Goal: Transaction & Acquisition: Purchase product/service

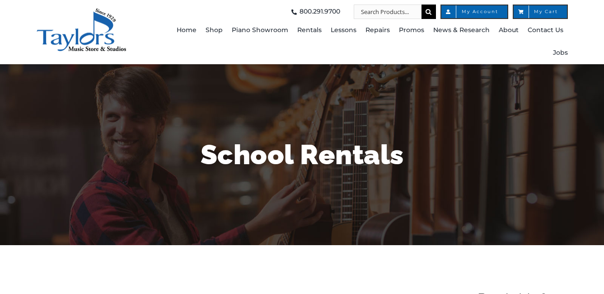
scroll to position [257, 0]
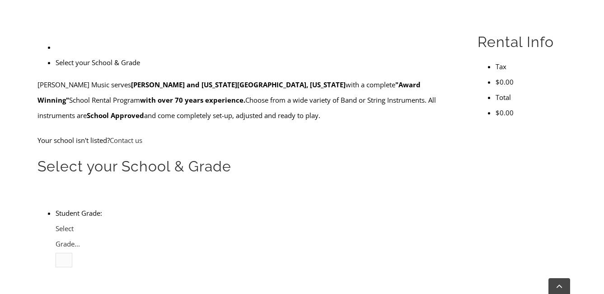
click at [80, 224] on span "Select Grade..." at bounding box center [68, 236] width 24 height 24
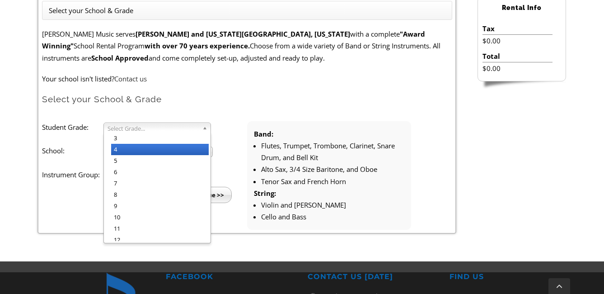
click at [164, 148] on li "4" at bounding box center [160, 149] width 98 height 11
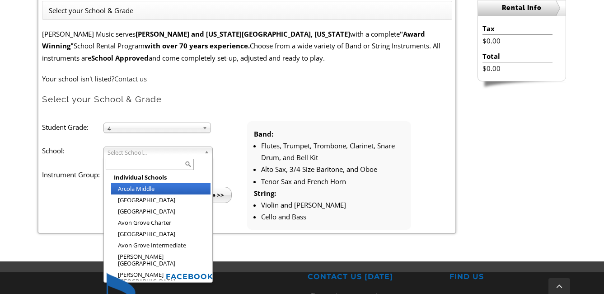
click at [159, 152] on span "Select School..." at bounding box center [154, 152] width 93 height 11
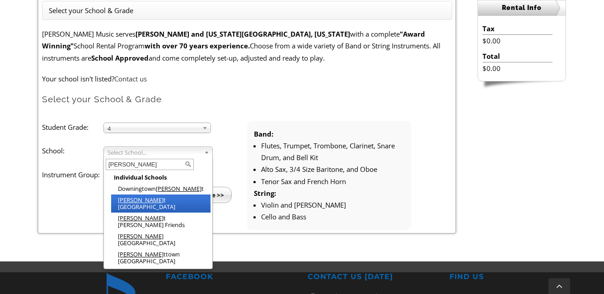
type input "wes"
click at [128, 198] on em "Wes" at bounding box center [141, 200] width 46 height 8
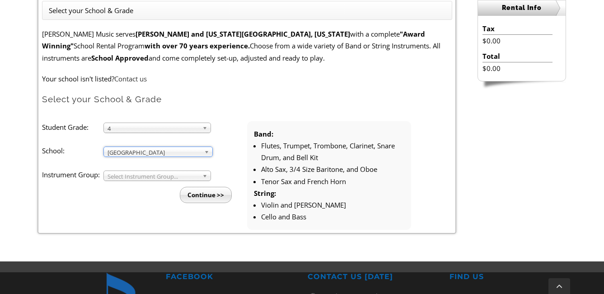
click at [151, 177] on span "Select Instrument Group..." at bounding box center [153, 176] width 91 height 11
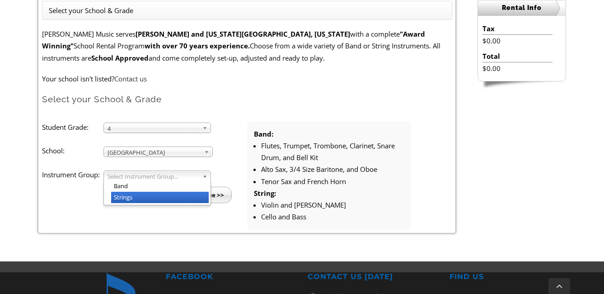
click at [135, 196] on li "Strings" at bounding box center [160, 197] width 98 height 11
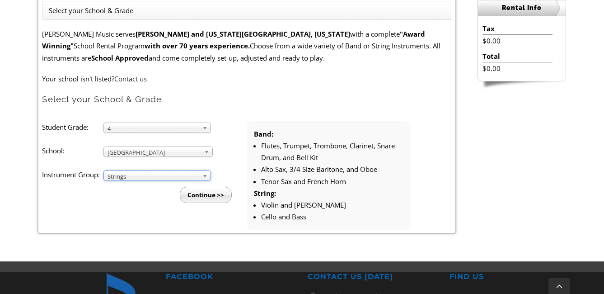
click at [211, 195] on input "Continue >>" at bounding box center [206, 195] width 52 height 16
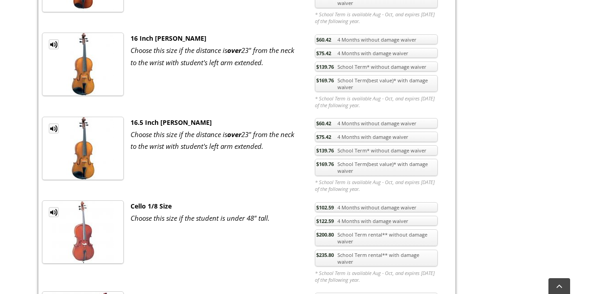
scroll to position [1540, 0]
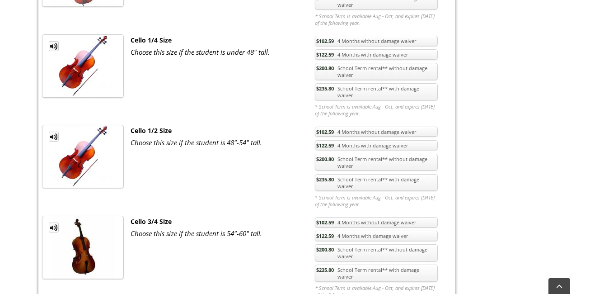
click at [349, 264] on link "$235.80 School Term rental** with damage waiver" at bounding box center [376, 272] width 123 height 17
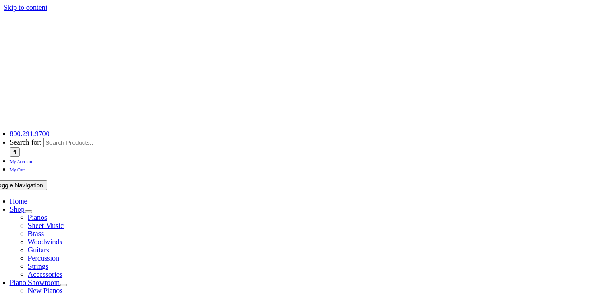
scroll to position [257, 0]
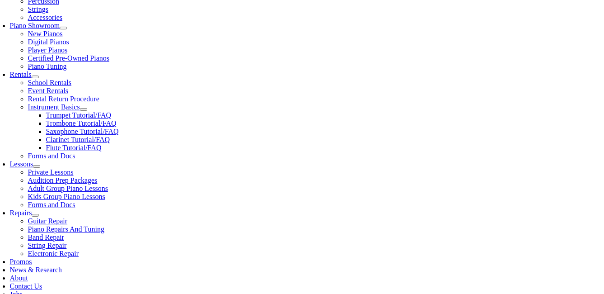
checkbox input"] "true"
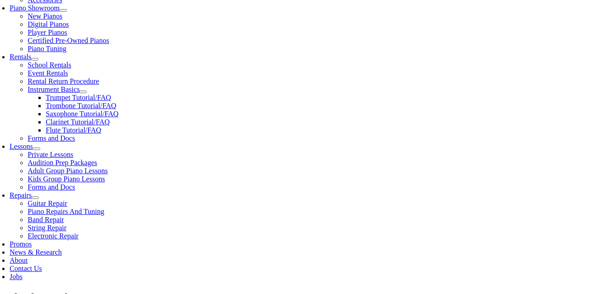
scroll to position [276, 0]
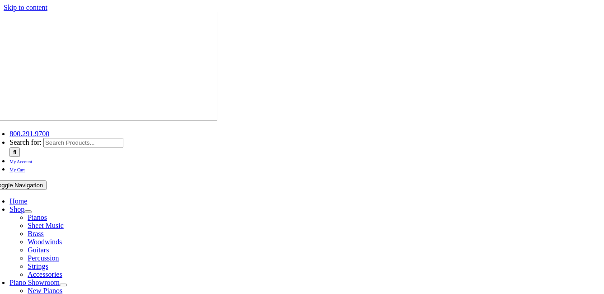
scroll to position [257, 0]
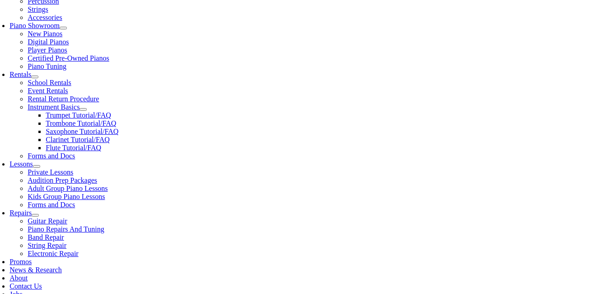
type input "1"
type input "Advaith"
type input "Krishnamohan"
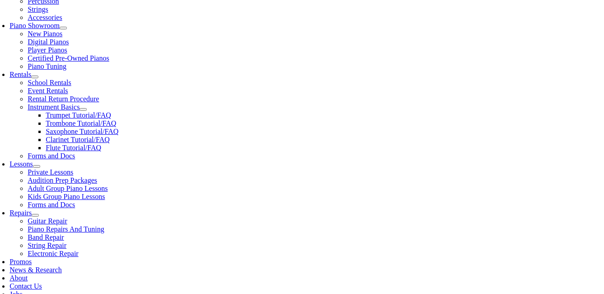
type input "5"
type input "31723583"
type input "06/09/1983"
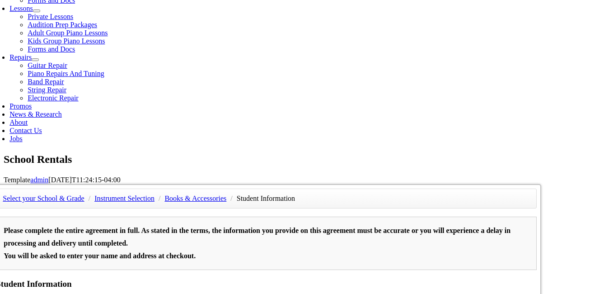
type input "Priya Radhamaniamma"
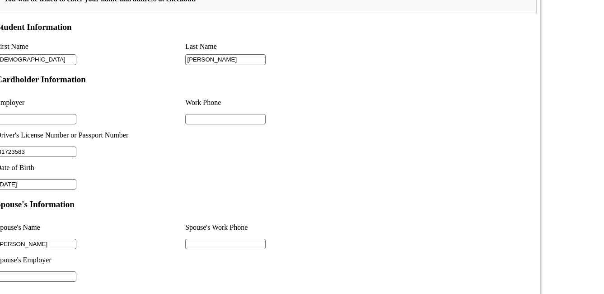
drag, startPoint x: 133, startPoint y: 147, endPoint x: 346, endPoint y: 103, distance: 216.7
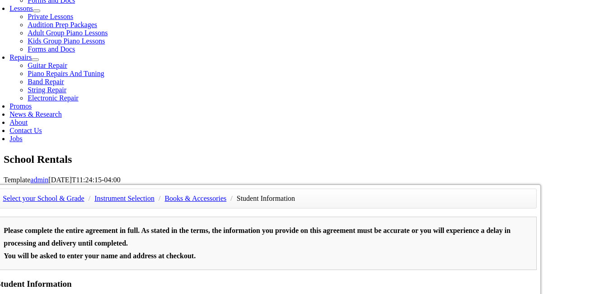
type input "Infosys Limited"
type input "5134882500"
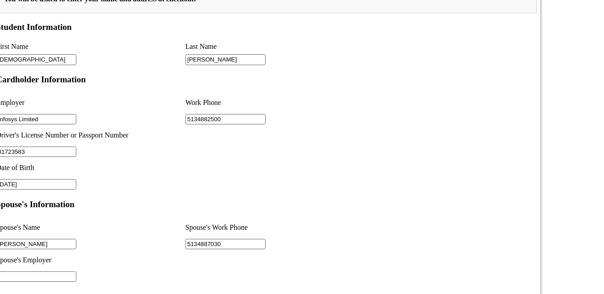
type input "5134887030"
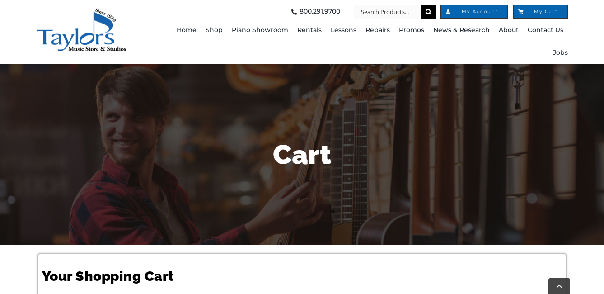
scroll to position [257, 0]
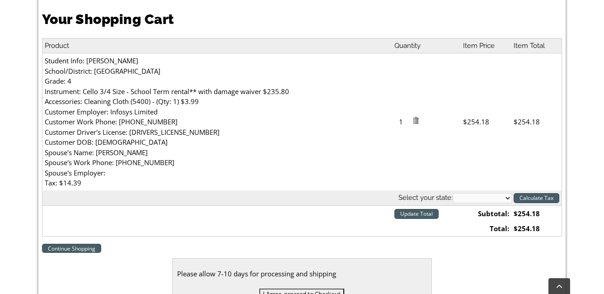
click at [465, 202] on select "[US_STATE] [US_STATE] [US_STATE] [US_STATE] [US_STATE] [US_STATE] [US_STATE] [U…" at bounding box center [482, 198] width 59 height 10
select select "PA"
click at [453, 193] on select "[US_STATE] [US_STATE] [US_STATE] [US_STATE] [US_STATE] [US_STATE] [US_STATE] [U…" at bounding box center [482, 198] width 59 height 10
click at [524, 195] on input "Calculate Tax" at bounding box center [537, 198] width 46 height 10
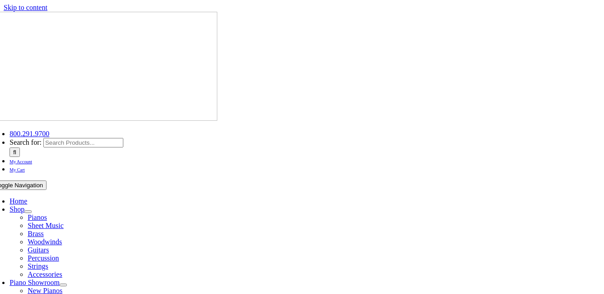
select select "PA"
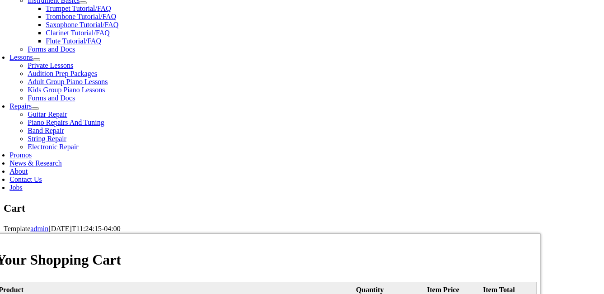
scroll to position [365, 0]
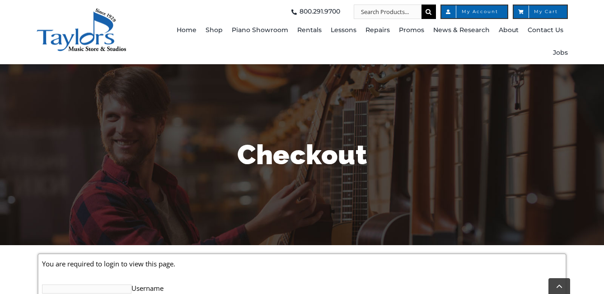
scroll to position [257, 0]
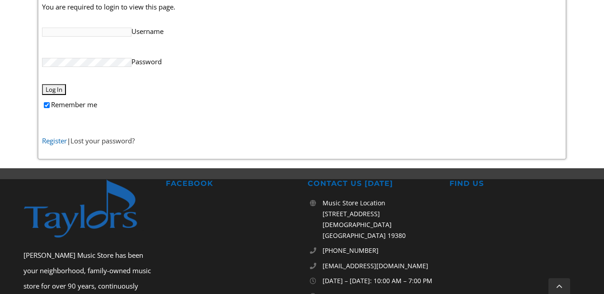
click at [57, 140] on link "Register" at bounding box center [54, 140] width 25 height 9
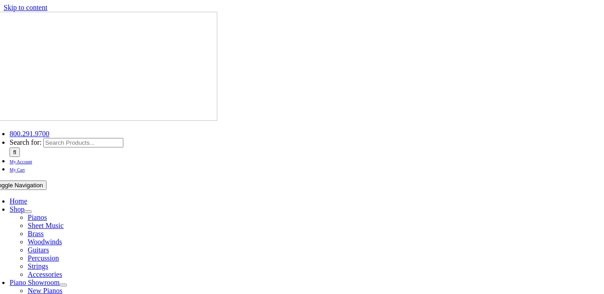
select select "PA"
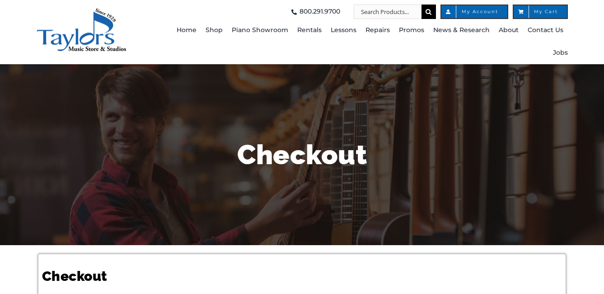
select select
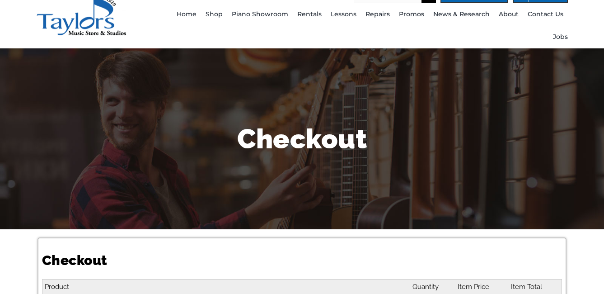
scroll to position [8, 0]
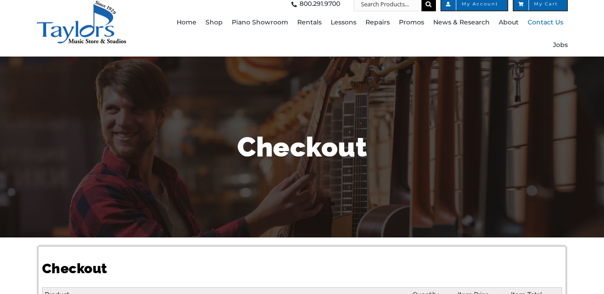
drag, startPoint x: 608, startPoint y: 222, endPoint x: 547, endPoint y: 12, distance: 218.2
click at [602, 82] on div "Checkout" at bounding box center [302, 146] width 604 height 181
click at [486, 186] on div "Checkout" at bounding box center [302, 146] width 529 height 181
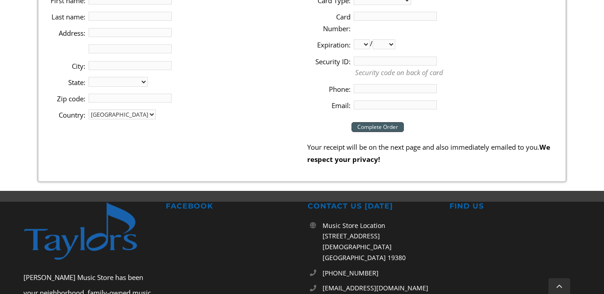
scroll to position [264, 0]
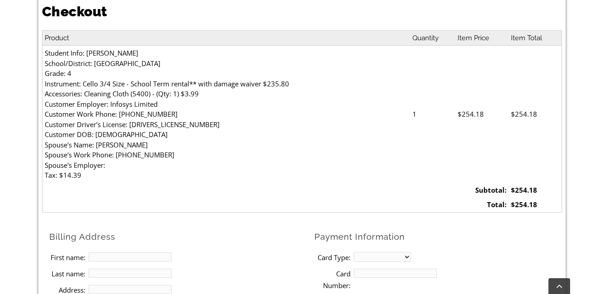
click at [137, 258] on input "First name:" at bounding box center [130, 256] width 83 height 9
type input "Krishnamohan"
type input "Rajan"
type input "1922 Boulder Dr"
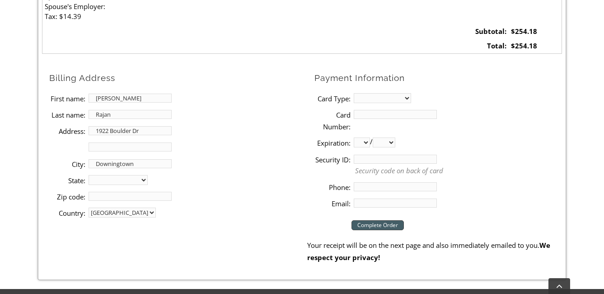
type input "Downingtown"
select select "PA"
type input "19335"
click at [389, 91] on li "Card Type: MasterCard Visa American Express Discover" at bounding box center [438, 98] width 248 height 16
click at [391, 99] on select "MasterCard Visa American Express Discover" at bounding box center [382, 98] width 57 height 10
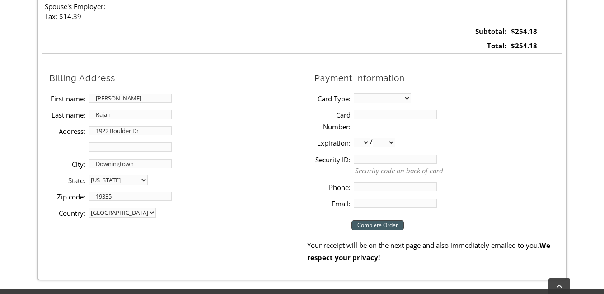
select select "visa"
click at [354, 93] on select "MasterCard Visa American Express Discover" at bounding box center [382, 98] width 57 height 10
click at [378, 115] on input "Card Number:" at bounding box center [395, 114] width 83 height 9
type input "4266841559213739"
select select "03"
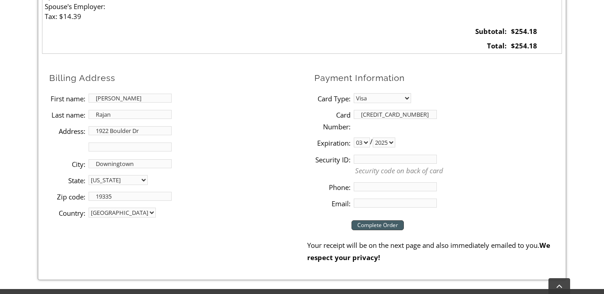
select select "2026"
type input "884"
type input "5134882500"
type input "krishnamohanvr@gmail.com"
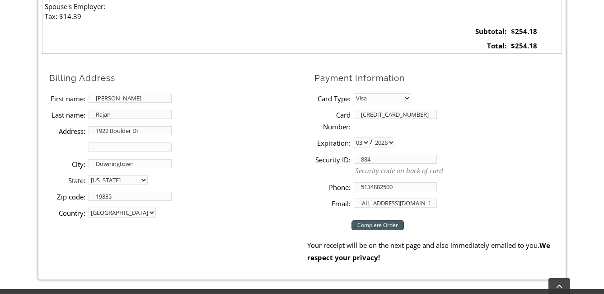
scroll to position [0, 0]
click at [384, 223] on input "Complete Order" at bounding box center [377, 225] width 52 height 10
